Goal: Task Accomplishment & Management: Use online tool/utility

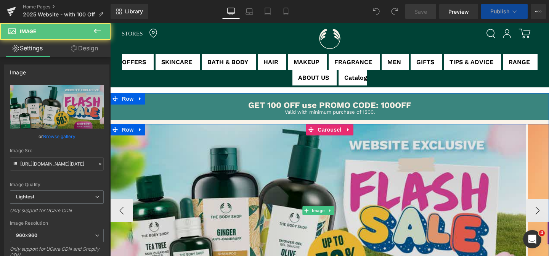
click at [314, 171] on img at bounding box center [318, 210] width 416 height 173
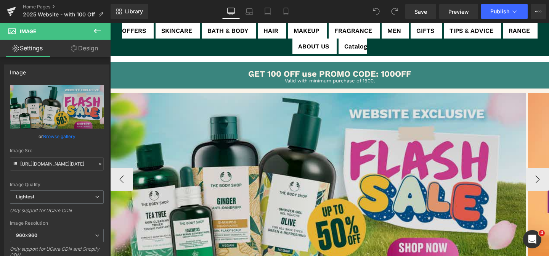
scroll to position [46, 0]
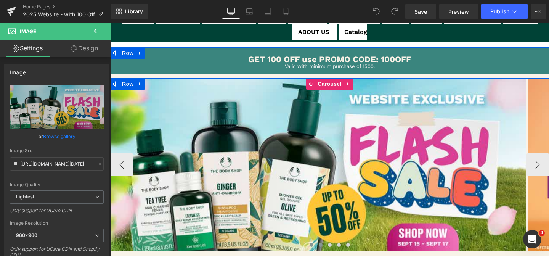
click at [321, 245] on span at bounding box center [321, 245] width 4 height 4
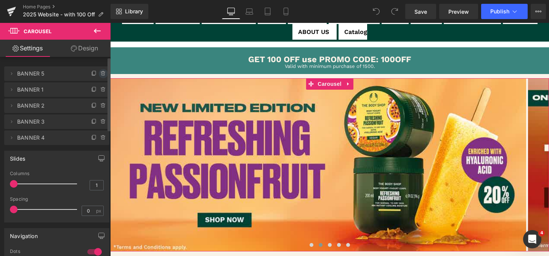
click at [100, 74] on icon at bounding box center [103, 74] width 6 height 6
click at [98, 72] on button "Delete" at bounding box center [95, 74] width 24 height 10
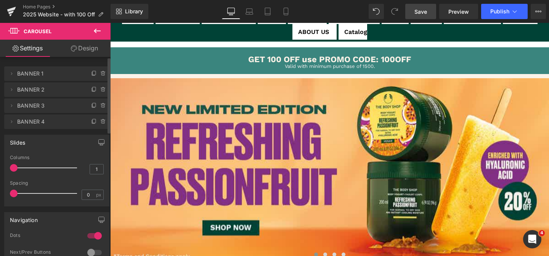
click at [424, 15] on span "Save" at bounding box center [420, 12] width 13 height 8
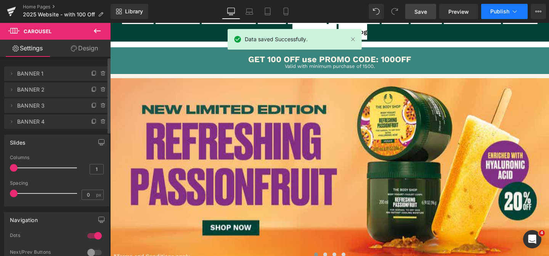
click at [500, 11] on span "Publish" at bounding box center [499, 11] width 19 height 6
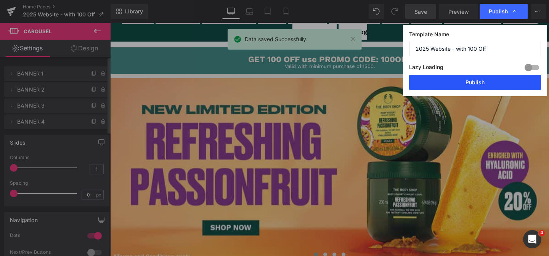
drag, startPoint x: 469, startPoint y: 85, endPoint x: 359, endPoint y: 62, distance: 112.1
click at [469, 85] on button "Publish" at bounding box center [475, 82] width 132 height 15
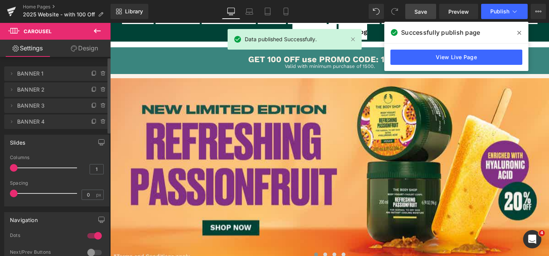
click at [519, 35] on icon at bounding box center [519, 33] width 4 height 6
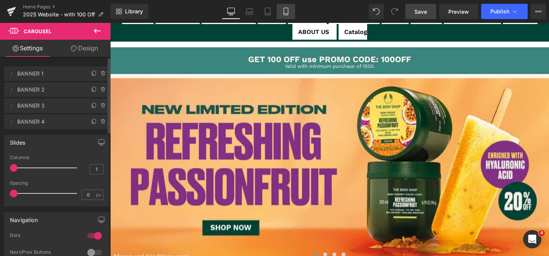
click at [287, 17] on link "Mobile" at bounding box center [286, 11] width 18 height 15
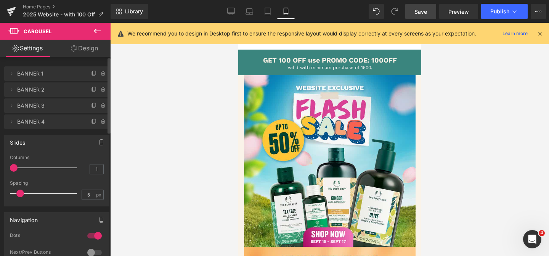
scroll to position [0, 0]
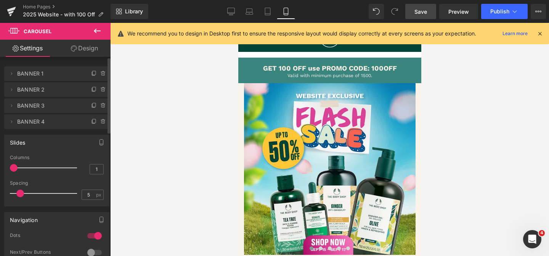
click at [209, 197] on div at bounding box center [329, 139] width 439 height 233
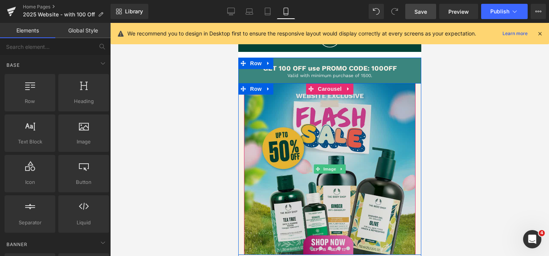
click at [325, 226] on img at bounding box center [330, 169] width 172 height 172
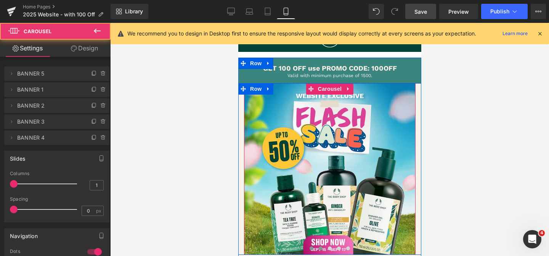
click at [319, 248] on span at bounding box center [320, 248] width 4 height 4
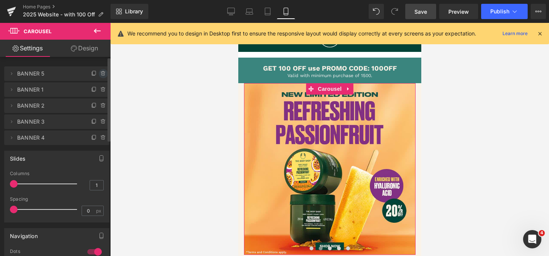
click at [100, 76] on span at bounding box center [103, 73] width 9 height 9
click at [96, 75] on button "Delete" at bounding box center [95, 74] width 24 height 10
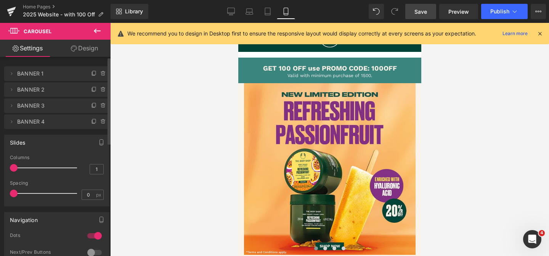
click at [433, 13] on link "Save" at bounding box center [420, 11] width 31 height 15
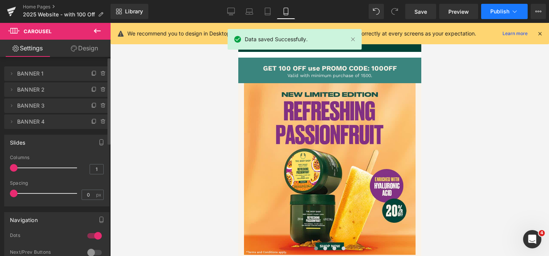
click at [500, 13] on span "Publish" at bounding box center [499, 11] width 19 height 6
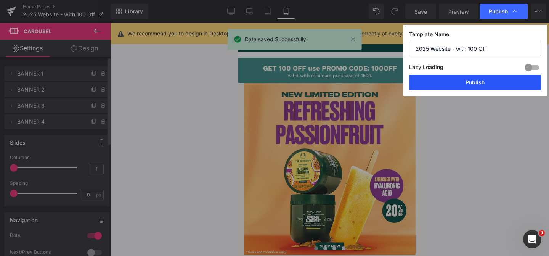
click at [456, 80] on button "Publish" at bounding box center [475, 82] width 132 height 15
